Goal: Task Accomplishment & Management: Manage account settings

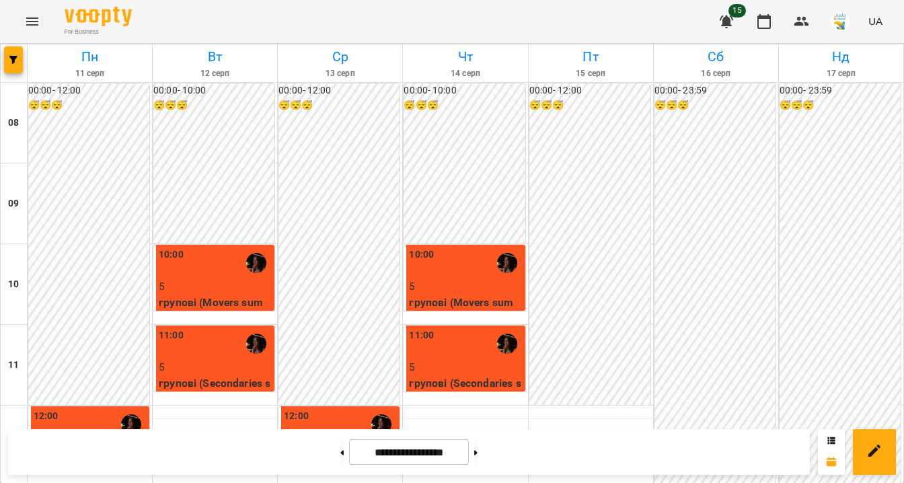
scroll to position [379, 0]
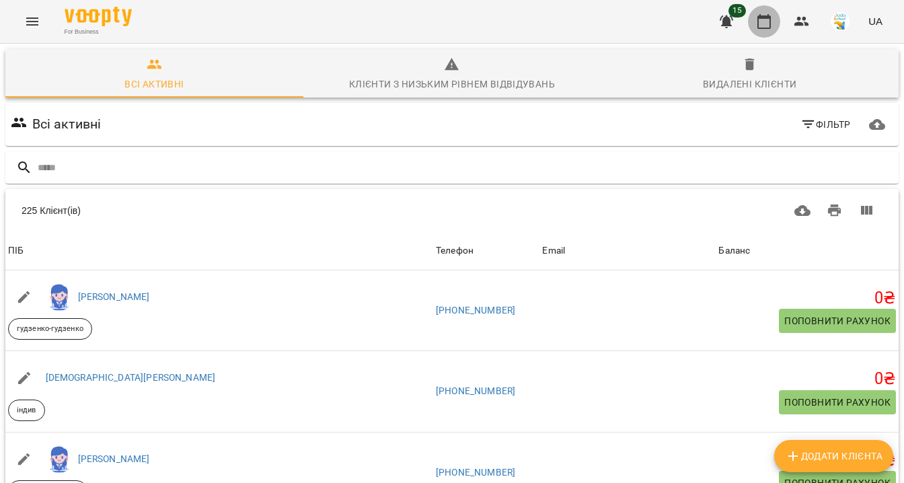
click at [765, 21] on icon "button" at bounding box center [764, 21] width 16 height 16
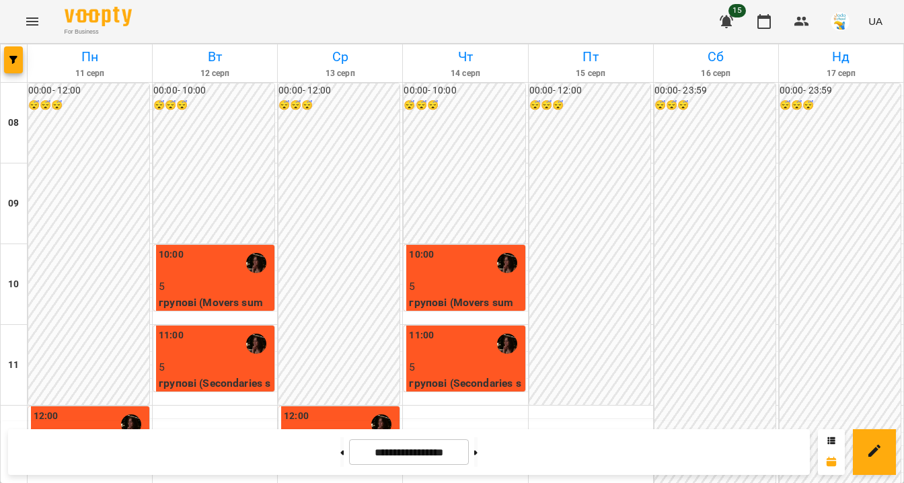
scroll to position [447, 0]
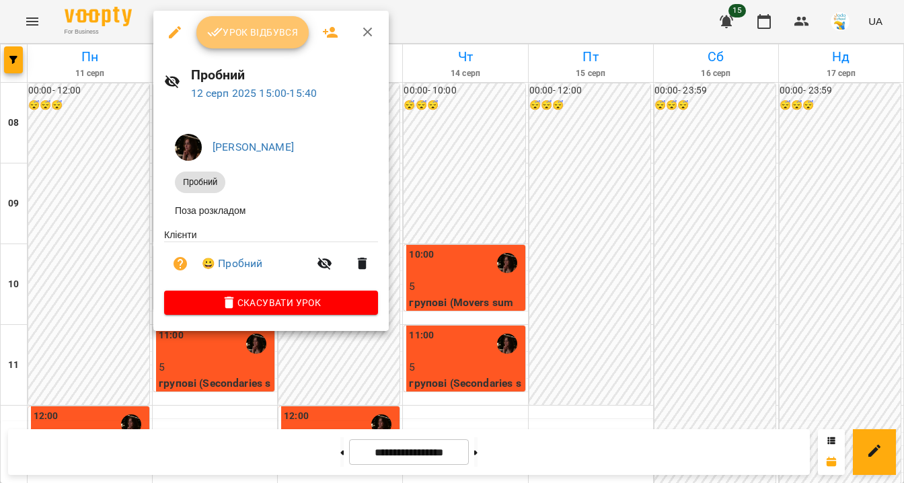
click at [278, 40] on button "Урок відбувся" at bounding box center [252, 32] width 113 height 32
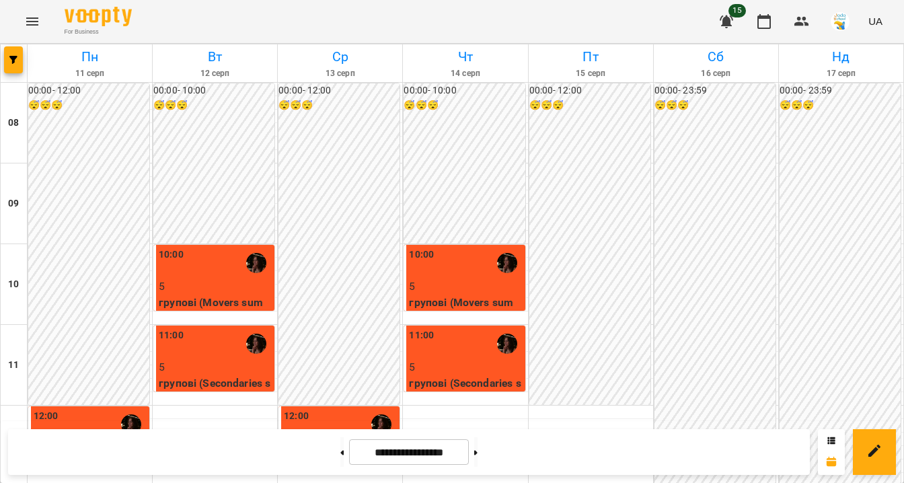
scroll to position [537, 0]
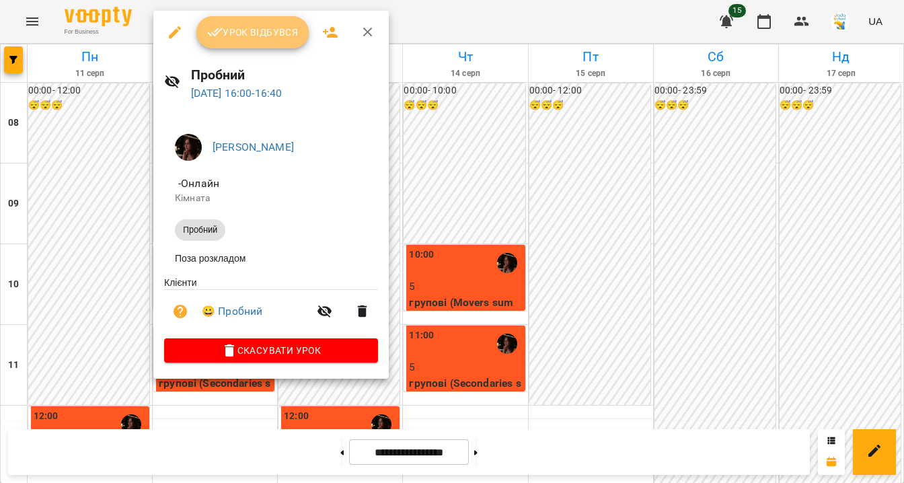
click at [239, 30] on span "Урок відбувся" at bounding box center [253, 32] width 92 height 16
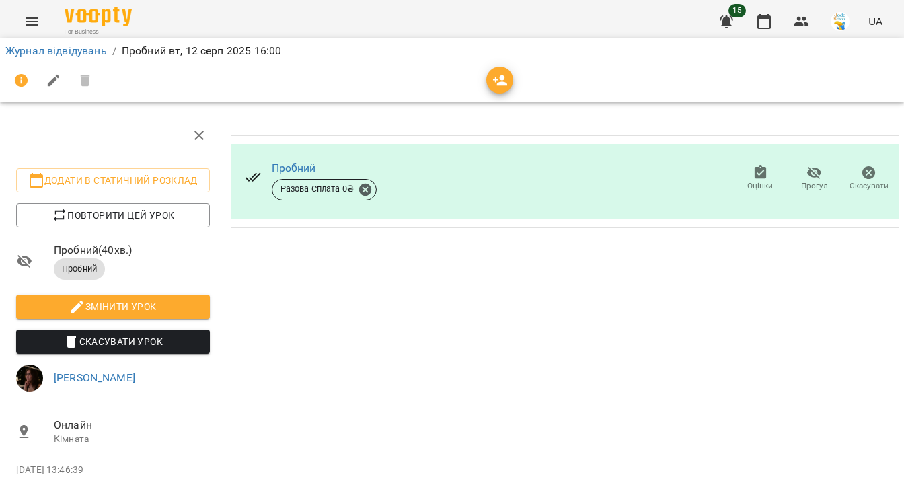
scroll to position [59, 0]
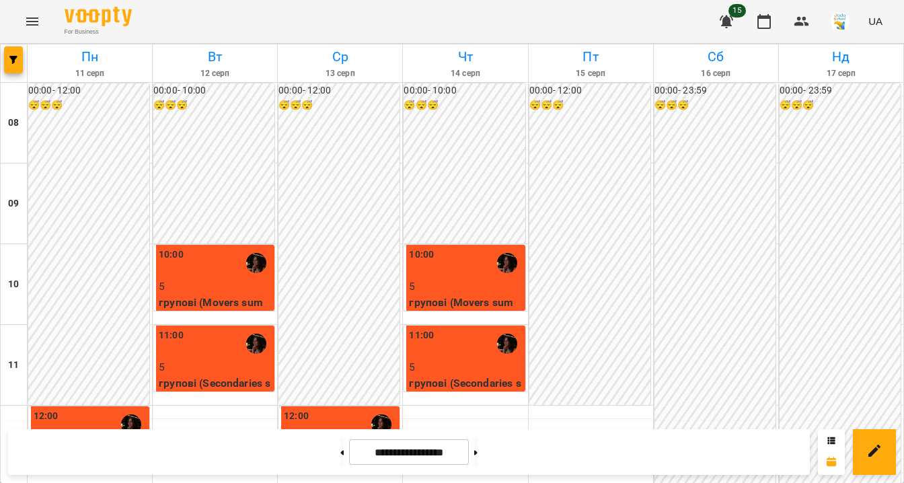
scroll to position [574, 0]
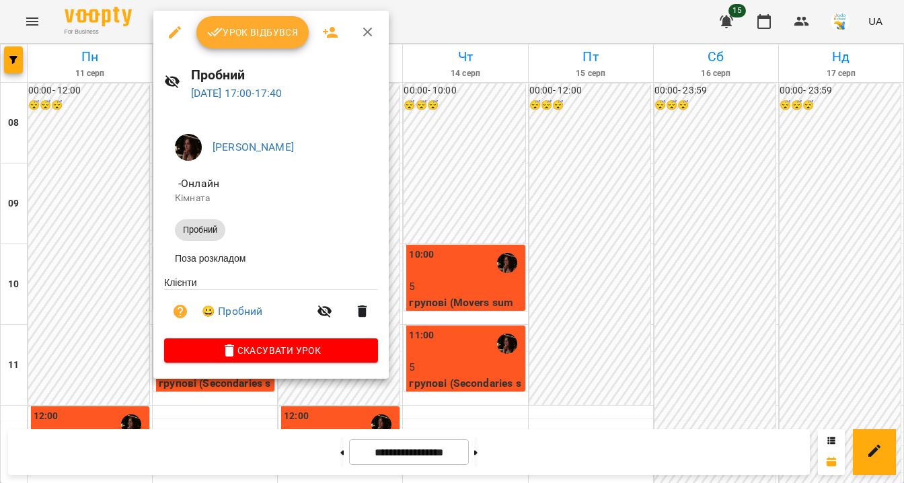
click at [238, 41] on button "Урок відбувся" at bounding box center [252, 32] width 113 height 32
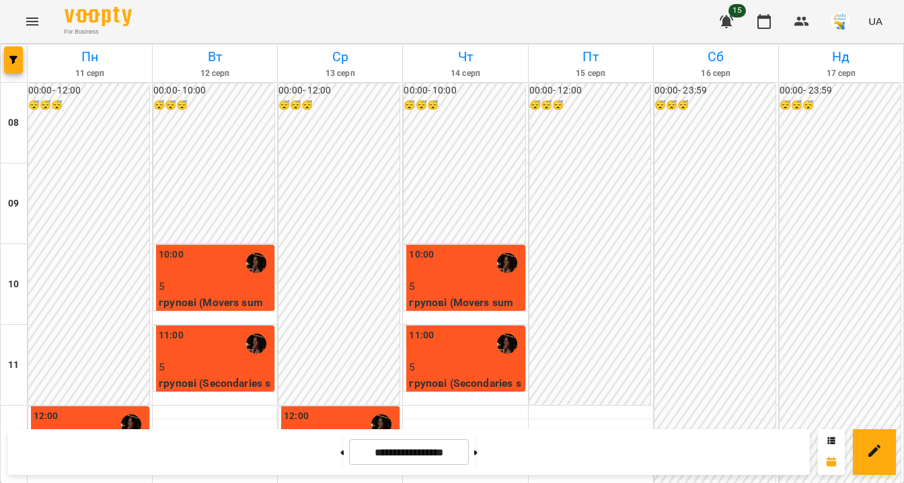
scroll to position [571, 0]
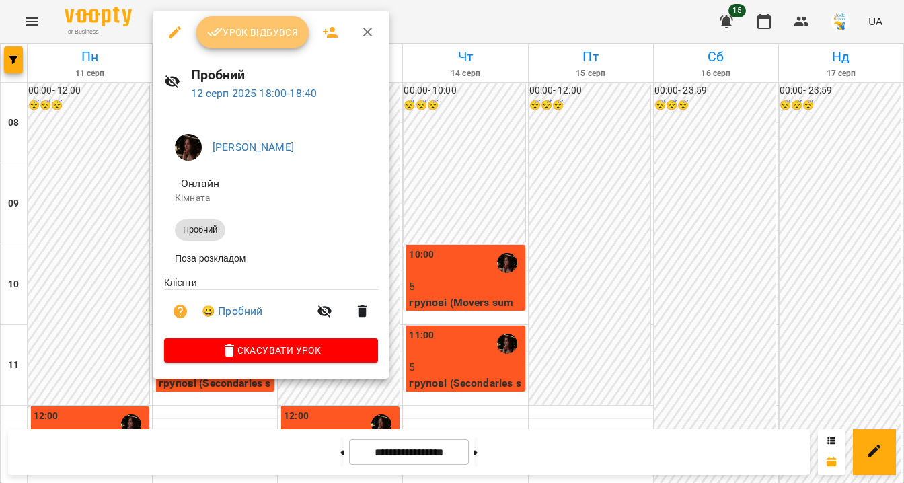
click at [255, 36] on span "Урок відбувся" at bounding box center [253, 32] width 92 height 16
